Goal: Use online tool/utility: Utilize a website feature to perform a specific function

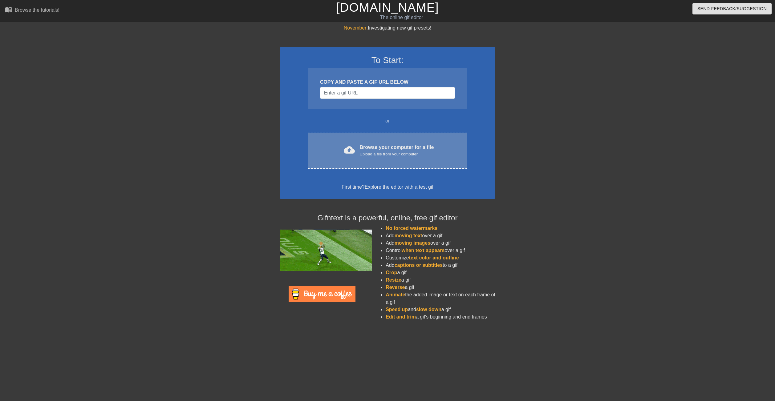
click at [400, 151] on div "Upload a file from your computer" at bounding box center [397, 154] width 74 height 6
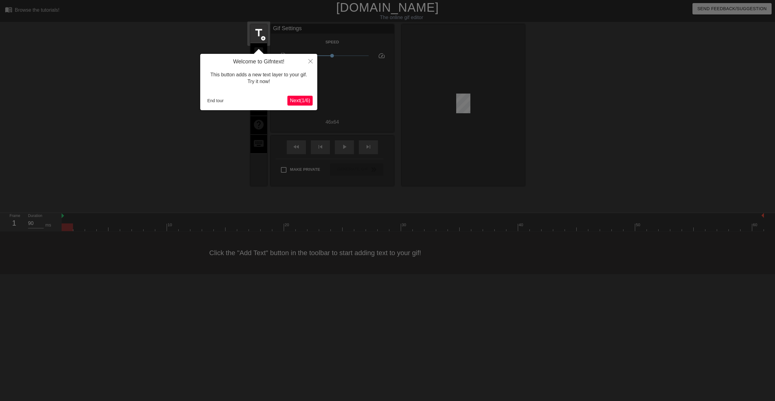
click at [307, 102] on span "Next ( 1 / 6 )" at bounding box center [300, 100] width 20 height 5
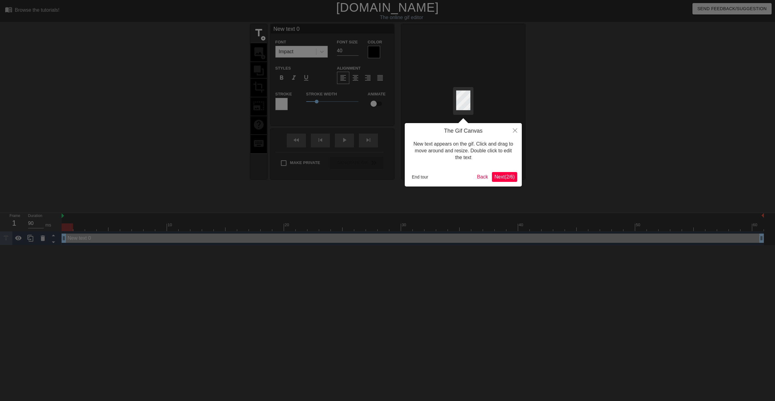
click at [511, 181] on button "Next ( 2 / 6 )" at bounding box center [504, 177] width 25 height 10
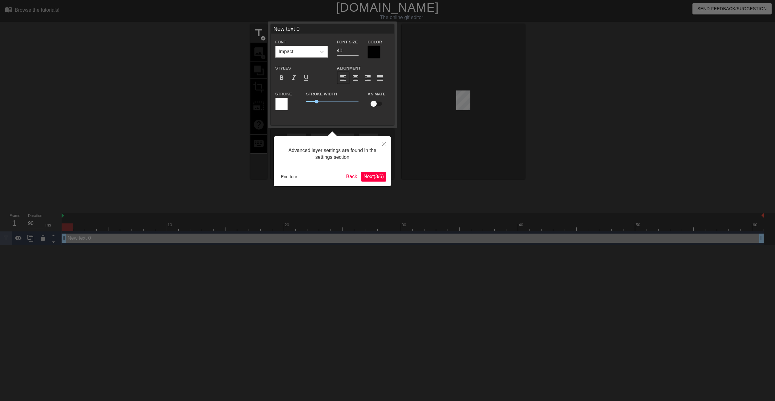
click at [374, 176] on span "Next ( 3 / 6 )" at bounding box center [374, 176] width 20 height 5
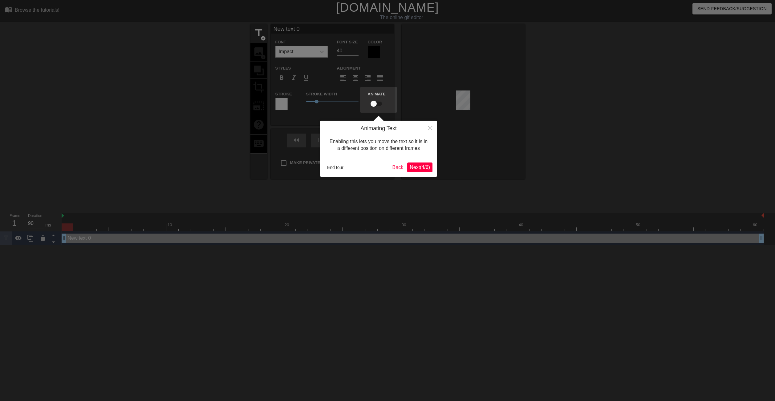
click at [418, 168] on span "Next ( 4 / 6 )" at bounding box center [420, 167] width 20 height 5
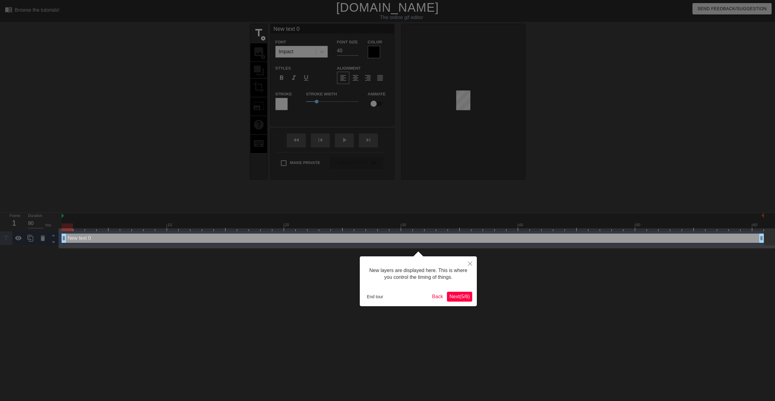
click at [460, 300] on button "Next ( 5 / 6 )" at bounding box center [459, 297] width 25 height 10
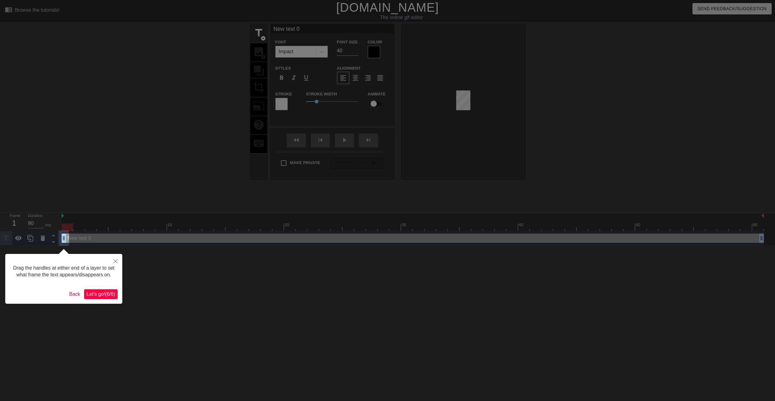
click at [113, 294] on span "Let's go! ( 6 / 6 )" at bounding box center [101, 294] width 29 height 5
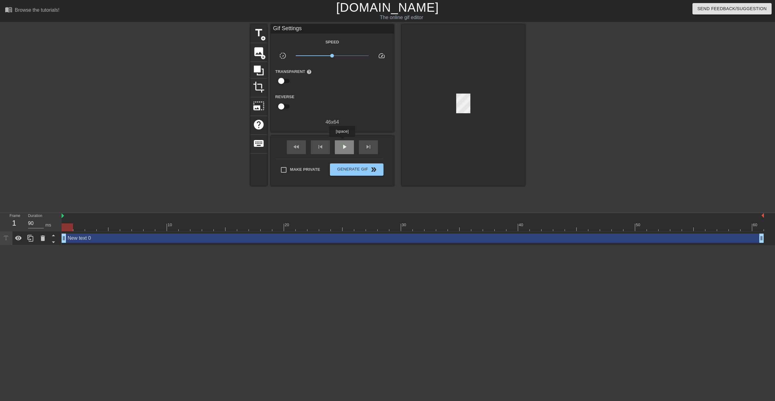
click at [342, 141] on div "play_arrow" at bounding box center [344, 148] width 19 height 14
click at [259, 49] on span "image" at bounding box center [259, 52] width 12 height 12
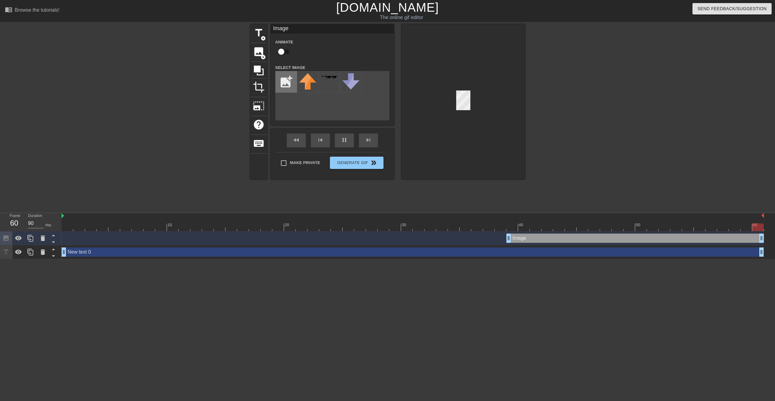
type input "80"
click at [284, 82] on input "file" at bounding box center [286, 81] width 21 height 21
type input "C:\fakepath\e-2x.png"
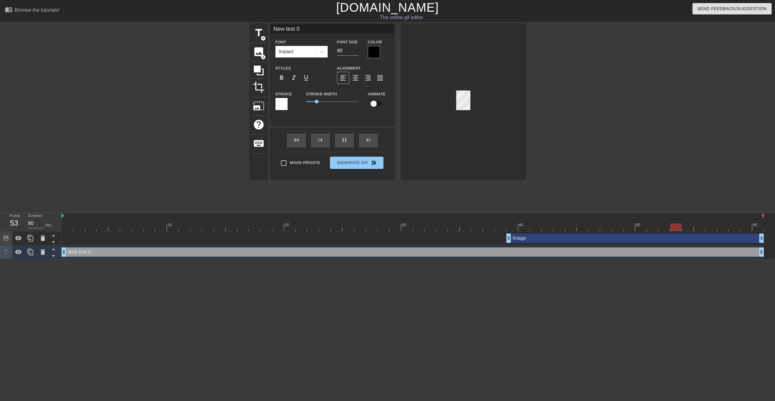
click at [441, 132] on div at bounding box center [463, 101] width 123 height 155
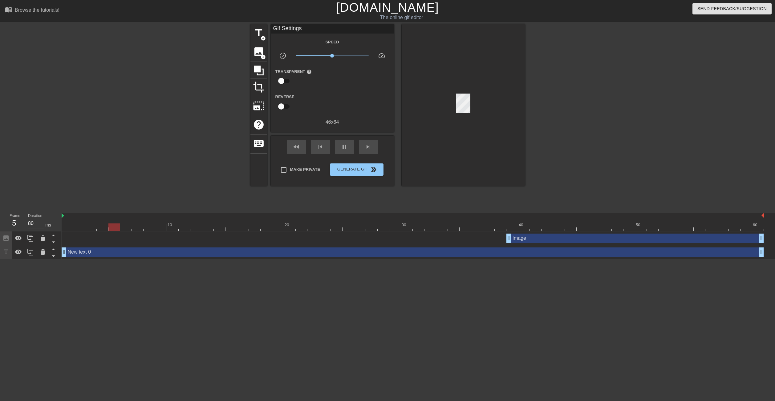
click at [443, 107] on div at bounding box center [463, 105] width 123 height 162
click at [414, 147] on div at bounding box center [463, 105] width 123 height 162
click at [259, 55] on span "image" at bounding box center [259, 52] width 12 height 12
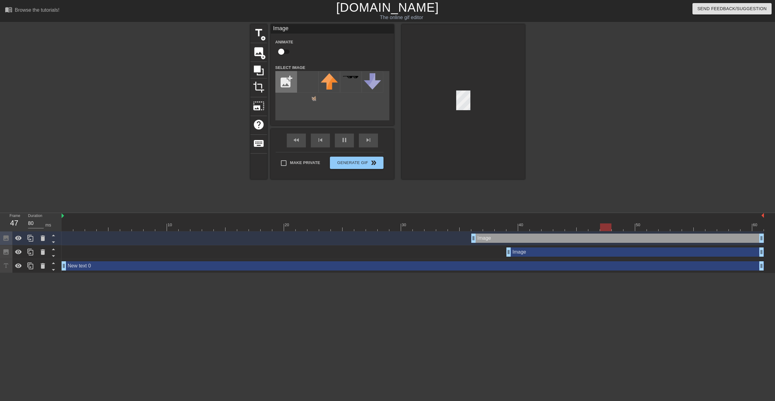
click at [289, 83] on input "file" at bounding box center [286, 81] width 21 height 21
click at [313, 97] on img at bounding box center [307, 87] width 17 height 28
click at [506, 124] on div at bounding box center [463, 101] width 123 height 155
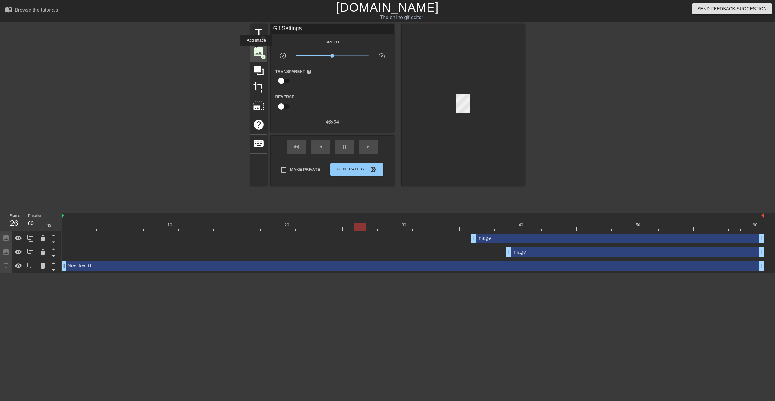
click at [258, 50] on span "image" at bounding box center [259, 52] width 12 height 12
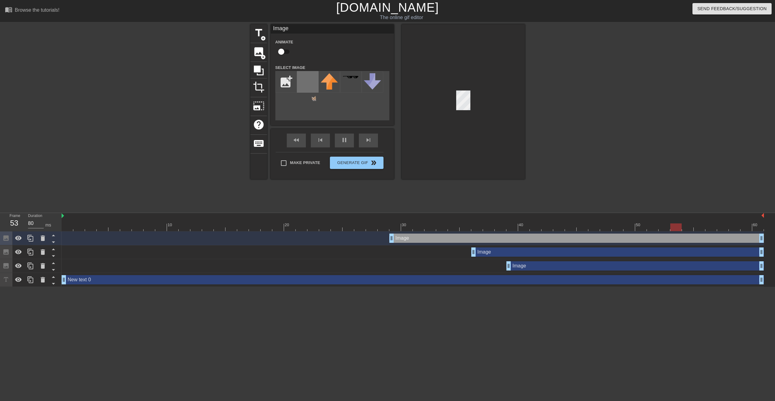
click at [315, 100] on img at bounding box center [307, 87] width 17 height 28
click at [475, 88] on div at bounding box center [463, 101] width 123 height 155
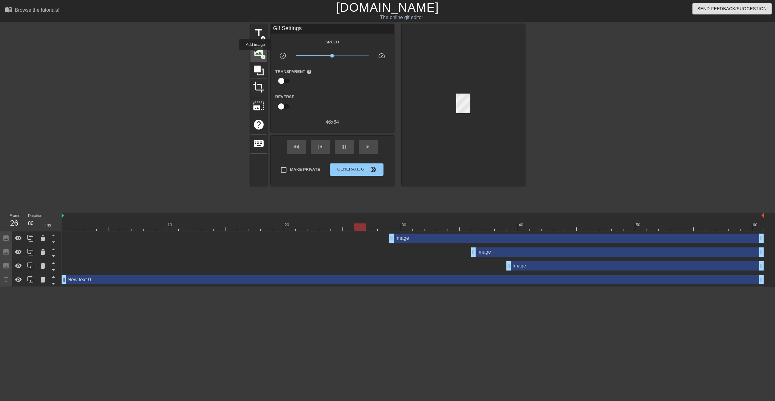
click at [255, 55] on span "image" at bounding box center [259, 52] width 12 height 12
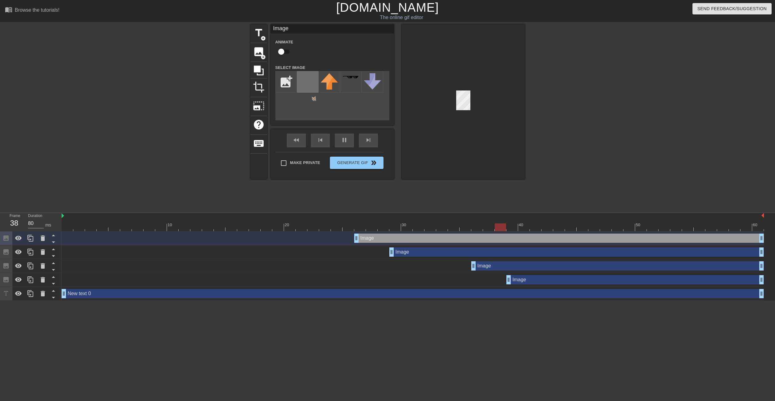
click at [307, 83] on img at bounding box center [307, 87] width 17 height 28
click at [336, 86] on img at bounding box center [329, 81] width 17 height 16
click at [306, 89] on img at bounding box center [307, 87] width 17 height 28
click at [455, 99] on div at bounding box center [463, 101] width 123 height 155
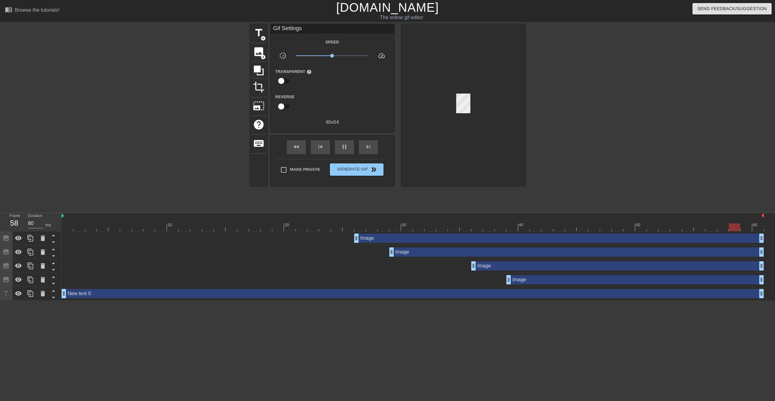
click at [447, 161] on div at bounding box center [463, 105] width 123 height 162
click at [255, 65] on icon at bounding box center [259, 71] width 12 height 12
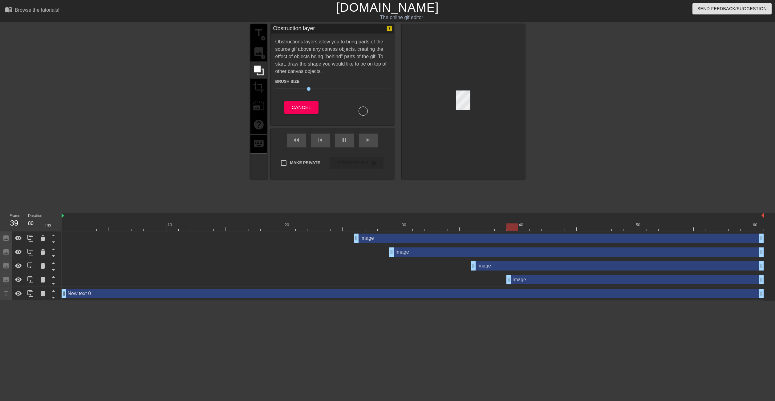
click at [367, 236] on div "Image drag_handle drag_handle" at bounding box center [559, 238] width 410 height 9
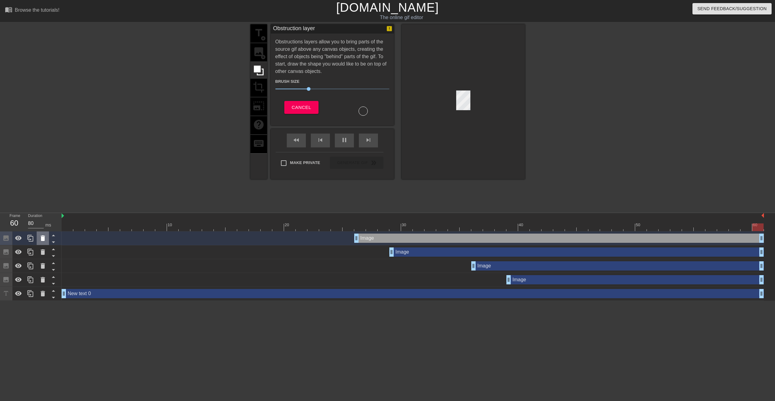
click at [40, 241] on icon at bounding box center [42, 238] width 7 height 7
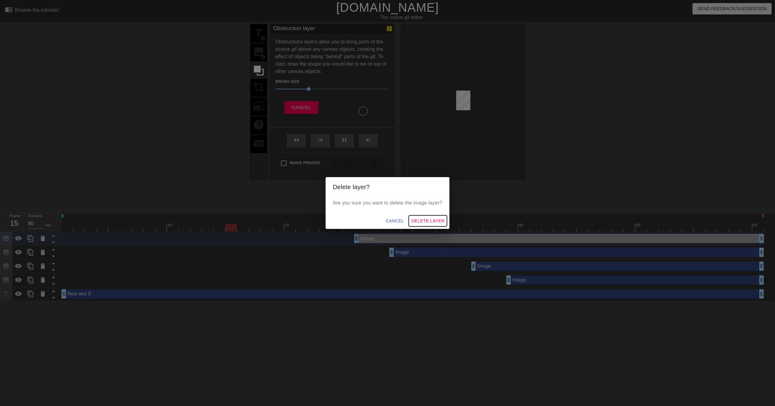
click at [429, 220] on span "Delete Layer" at bounding box center [427, 221] width 33 height 8
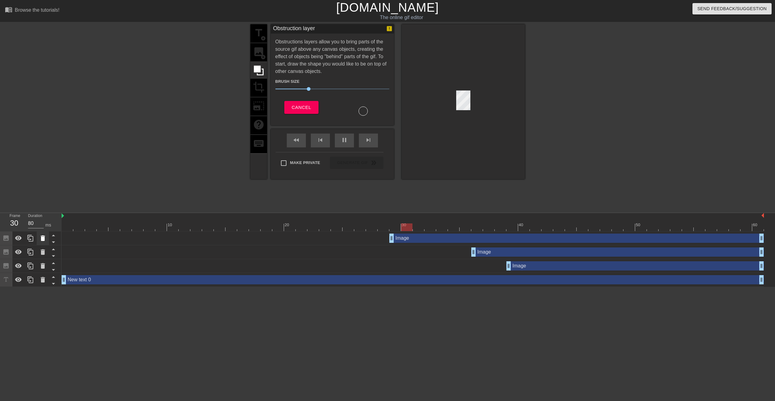
click at [41, 241] on icon at bounding box center [42, 238] width 7 height 7
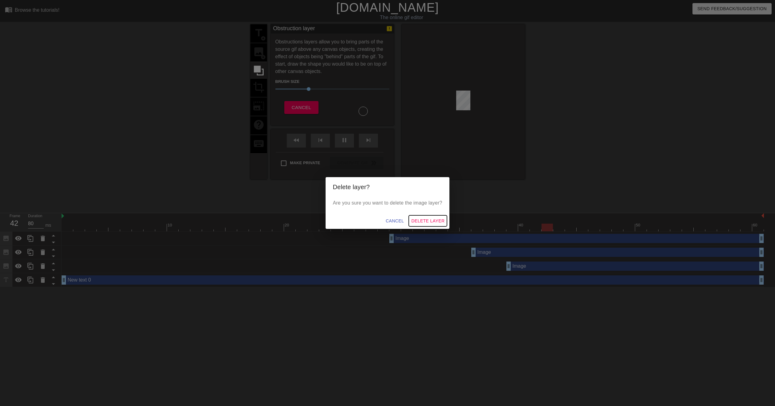
drag, startPoint x: 423, startPoint y: 222, endPoint x: 169, endPoint y: 226, distance: 254.5
click at [423, 222] on span "Delete Layer" at bounding box center [427, 221] width 33 height 8
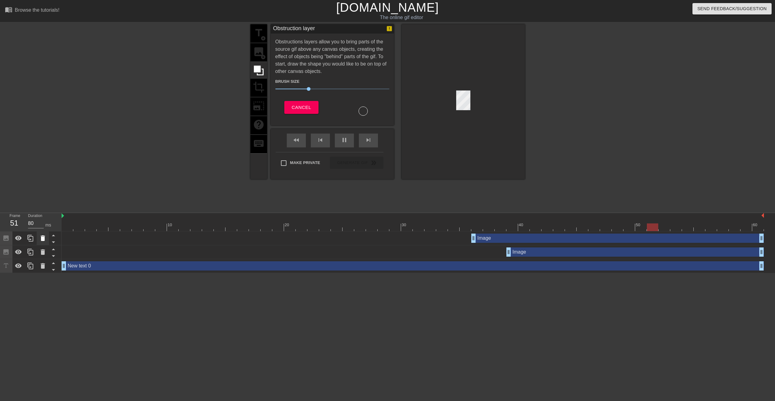
click at [45, 236] on icon at bounding box center [42, 238] width 7 height 7
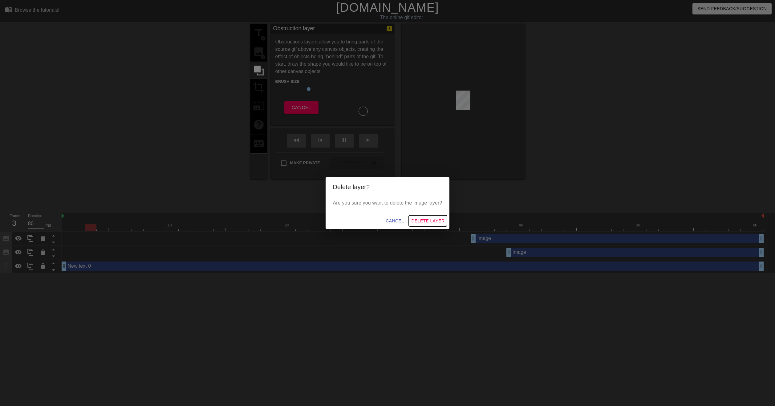
click at [433, 219] on span "Delete Layer" at bounding box center [427, 221] width 33 height 8
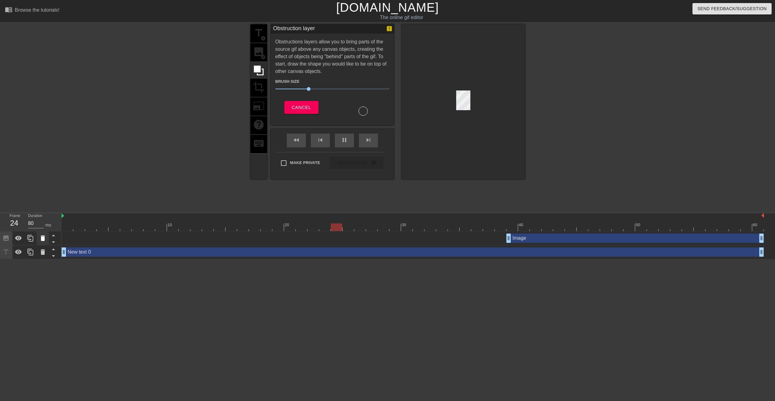
click at [41, 239] on icon at bounding box center [42, 238] width 7 height 7
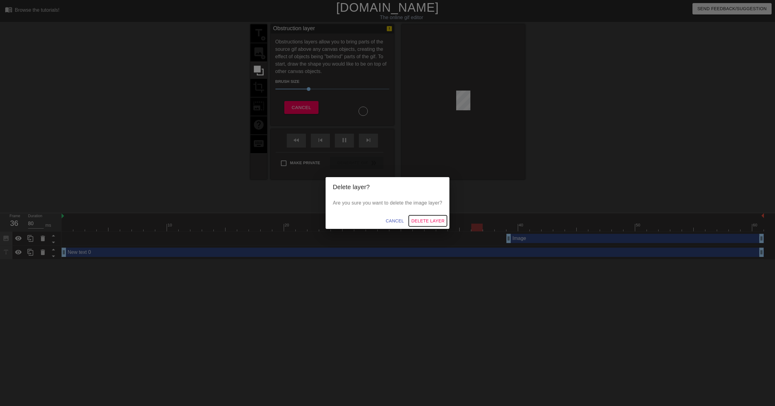
click at [433, 222] on span "Delete Layer" at bounding box center [427, 221] width 33 height 8
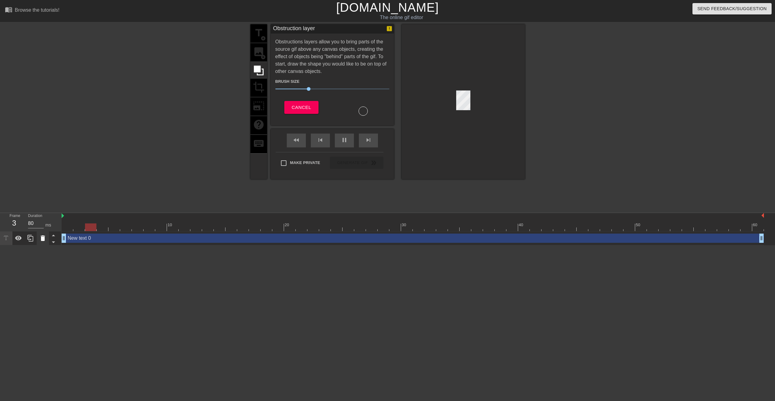
click at [45, 236] on icon at bounding box center [42, 238] width 7 height 7
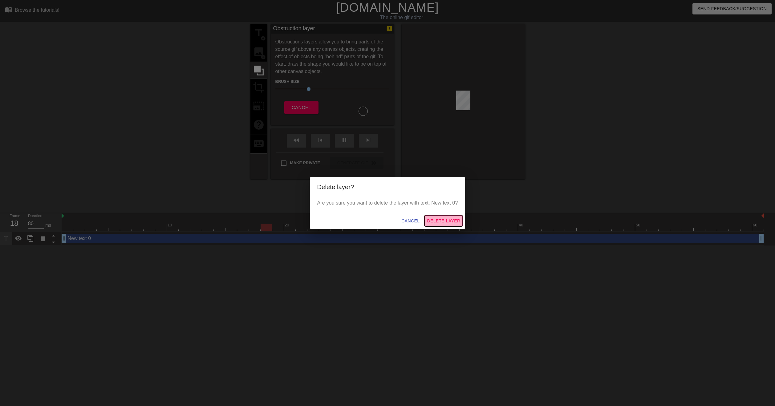
click at [438, 222] on span "Delete Layer" at bounding box center [443, 221] width 33 height 8
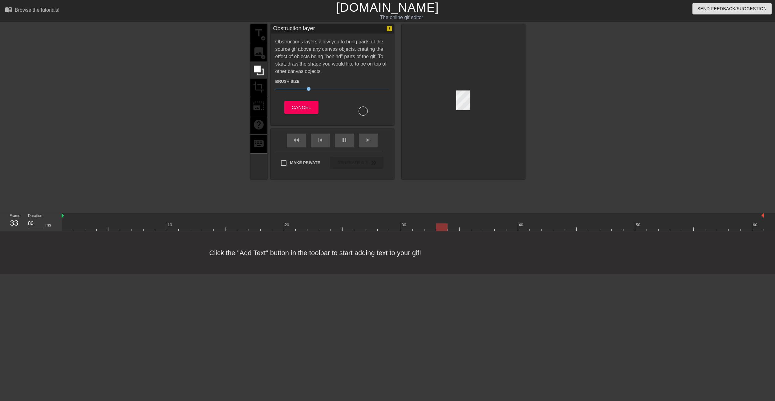
click at [424, 275] on html "menu_book Browse the tutorials! [DOMAIN_NAME] The online gif editor Send Feedba…" at bounding box center [387, 137] width 775 height 275
click at [255, 51] on div "title add_circle image add_circle crop photo_size_select_large help keyboard" at bounding box center [259, 101] width 17 height 155
click at [301, 105] on span "Cancel" at bounding box center [301, 108] width 19 height 8
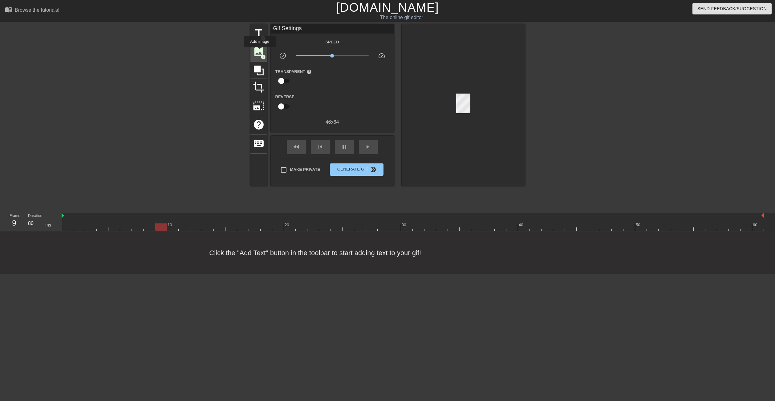
click at [260, 51] on span "image" at bounding box center [259, 52] width 12 height 12
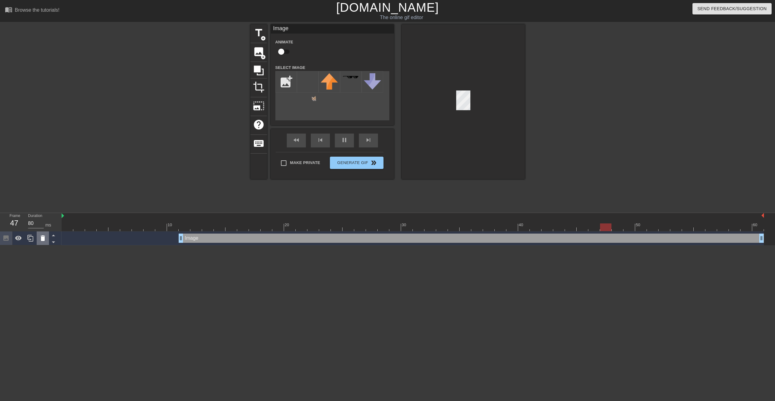
click at [42, 241] on icon at bounding box center [43, 239] width 4 height 6
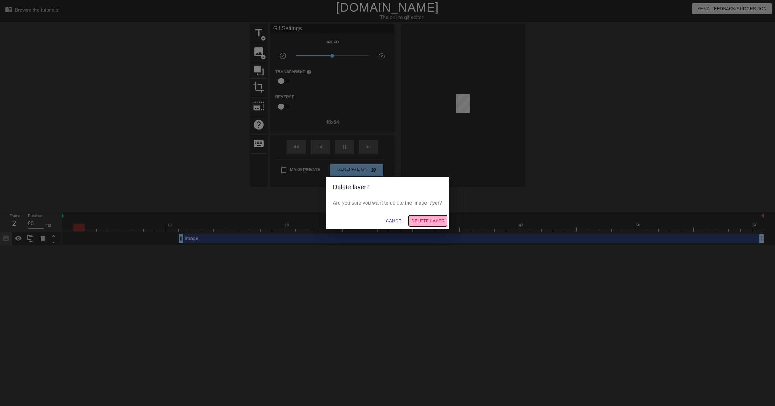
click at [426, 219] on span "Delete Layer" at bounding box center [427, 221] width 33 height 8
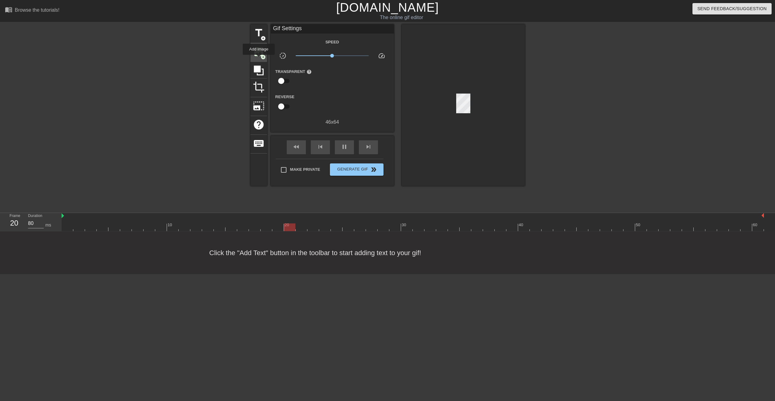
click at [259, 59] on div "image add_circle" at bounding box center [259, 52] width 17 height 19
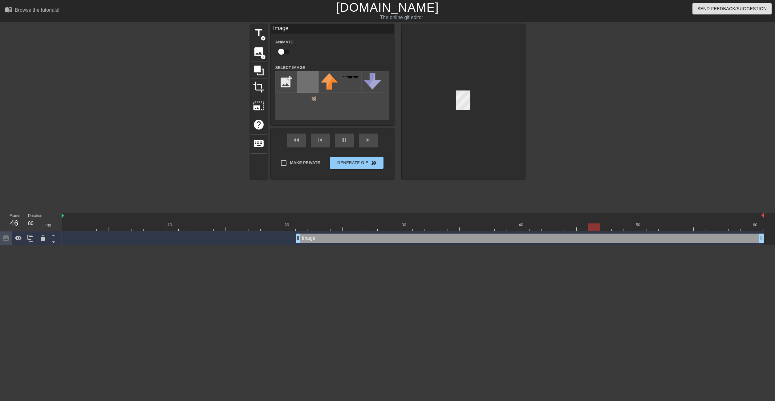
click at [311, 85] on img at bounding box center [307, 87] width 17 height 28
click at [310, 98] on img at bounding box center [307, 87] width 17 height 28
click at [473, 112] on div at bounding box center [463, 101] width 123 height 155
click at [464, 124] on div at bounding box center [463, 101] width 123 height 155
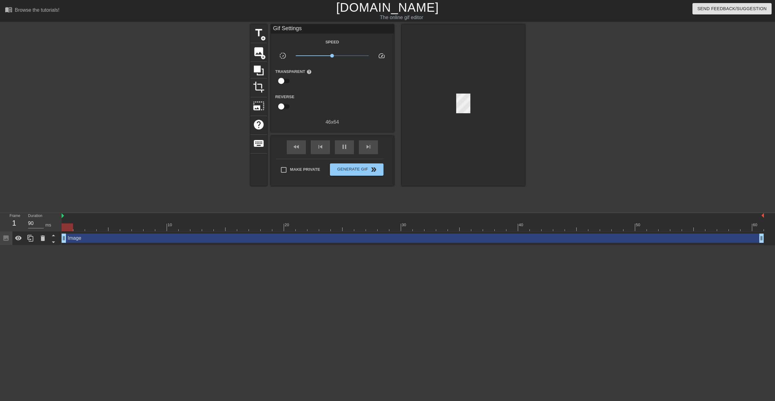
drag, startPoint x: 297, startPoint y: 238, endPoint x: 1, endPoint y: 246, distance: 296.2
click at [3, 246] on html "menu_book Browse the tutorials! [DOMAIN_NAME] The online gif editor Send Feedba…" at bounding box center [387, 123] width 775 height 246
type input "90"
click at [362, 169] on span "Generate Gif double_arrow" at bounding box center [356, 169] width 48 height 7
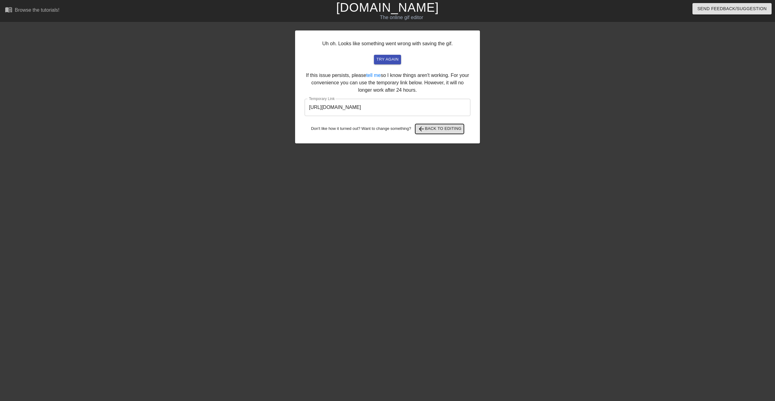
click at [438, 128] on span "arrow_back Back to Editing" at bounding box center [440, 128] width 44 height 7
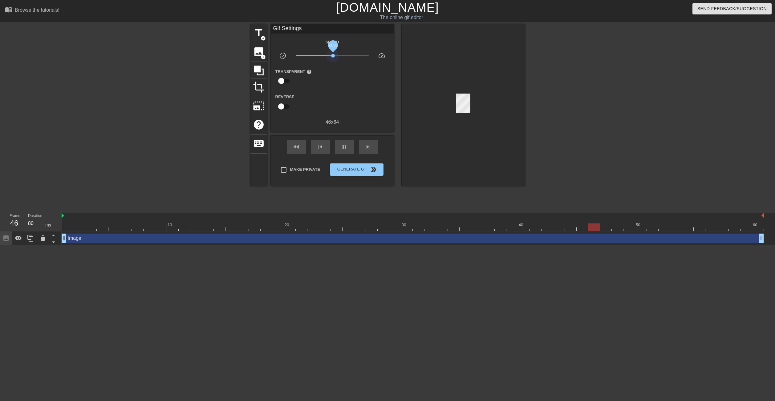
drag, startPoint x: 332, startPoint y: 56, endPoint x: 333, endPoint y: 64, distance: 7.7
click at [333, 64] on div "Speed slow_motion_video x1.05 speed Transparent help Reverse 46 x 64" at bounding box center [332, 82] width 114 height 88
click at [329, 96] on div at bounding box center [311, 102] width 41 height 19
type input "80"
click at [289, 172] on input "Make Private" at bounding box center [283, 170] width 13 height 13
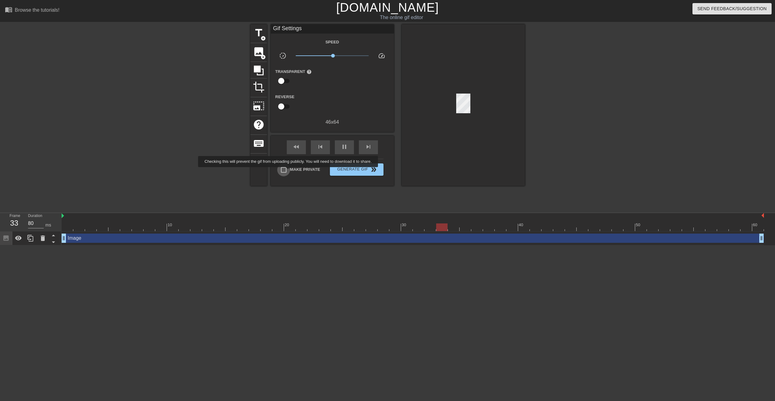
checkbox input "true"
click at [347, 173] on button "Generate Gif double_arrow" at bounding box center [356, 170] width 53 height 12
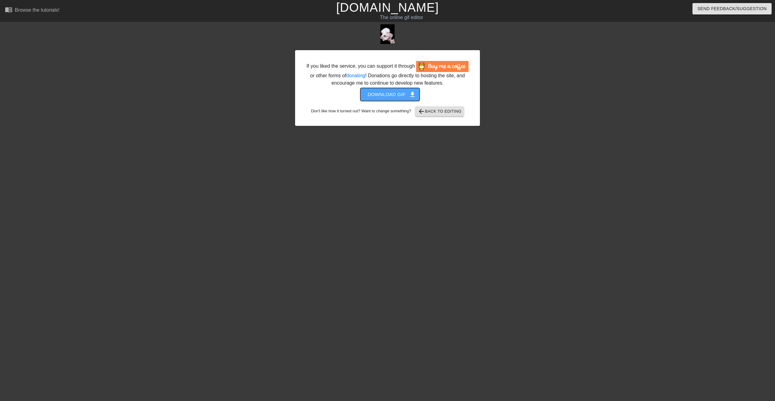
click at [398, 96] on span "Download gif get_app" at bounding box center [390, 95] width 45 height 8
click at [543, 113] on div at bounding box center [533, 116] width 92 height 185
click at [442, 112] on span "arrow_back Back to Editing" at bounding box center [440, 111] width 44 height 7
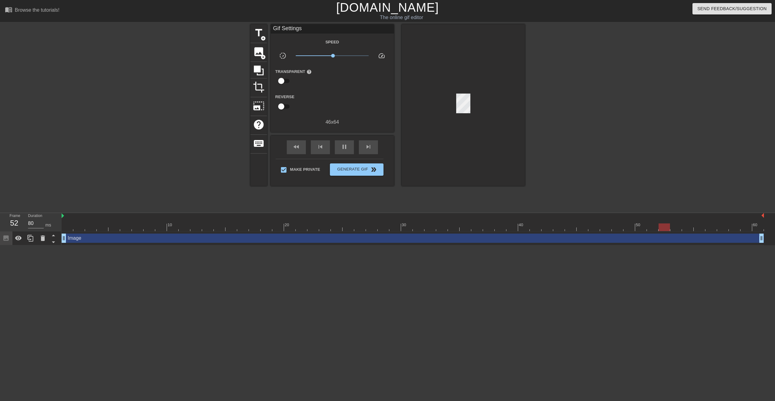
click at [279, 77] on input "checkbox" at bounding box center [281, 81] width 35 height 12
checkbox input "true"
type input "80"
click at [361, 171] on span "Generate Gif double_arrow" at bounding box center [356, 170] width 48 height 7
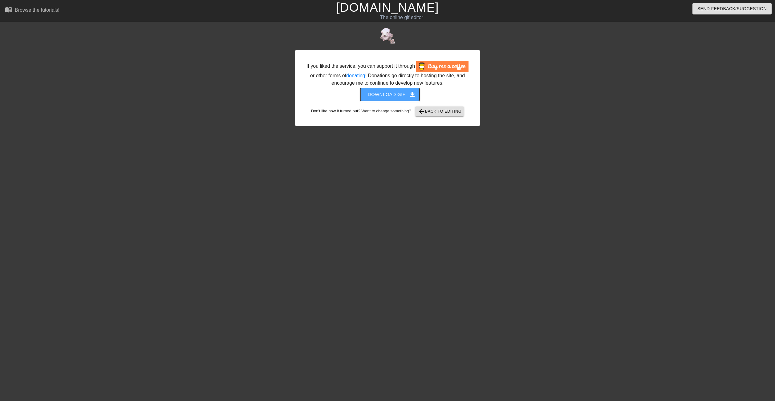
click at [395, 93] on span "Download gif get_app" at bounding box center [390, 95] width 45 height 8
